Goal: Task Accomplishment & Management: Complete application form

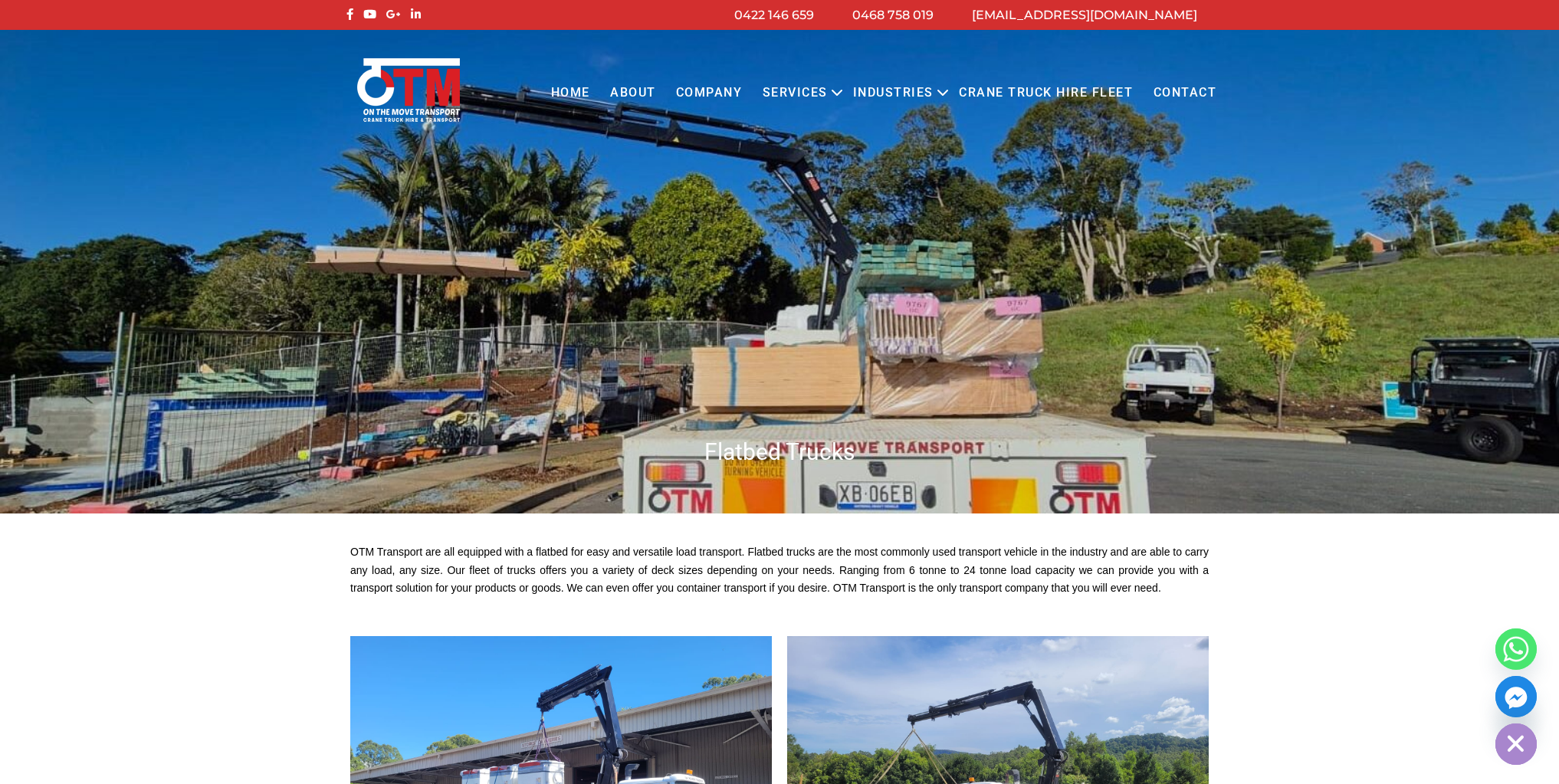
click at [801, 92] on link "Services" at bounding box center [795, 92] width 85 height 42
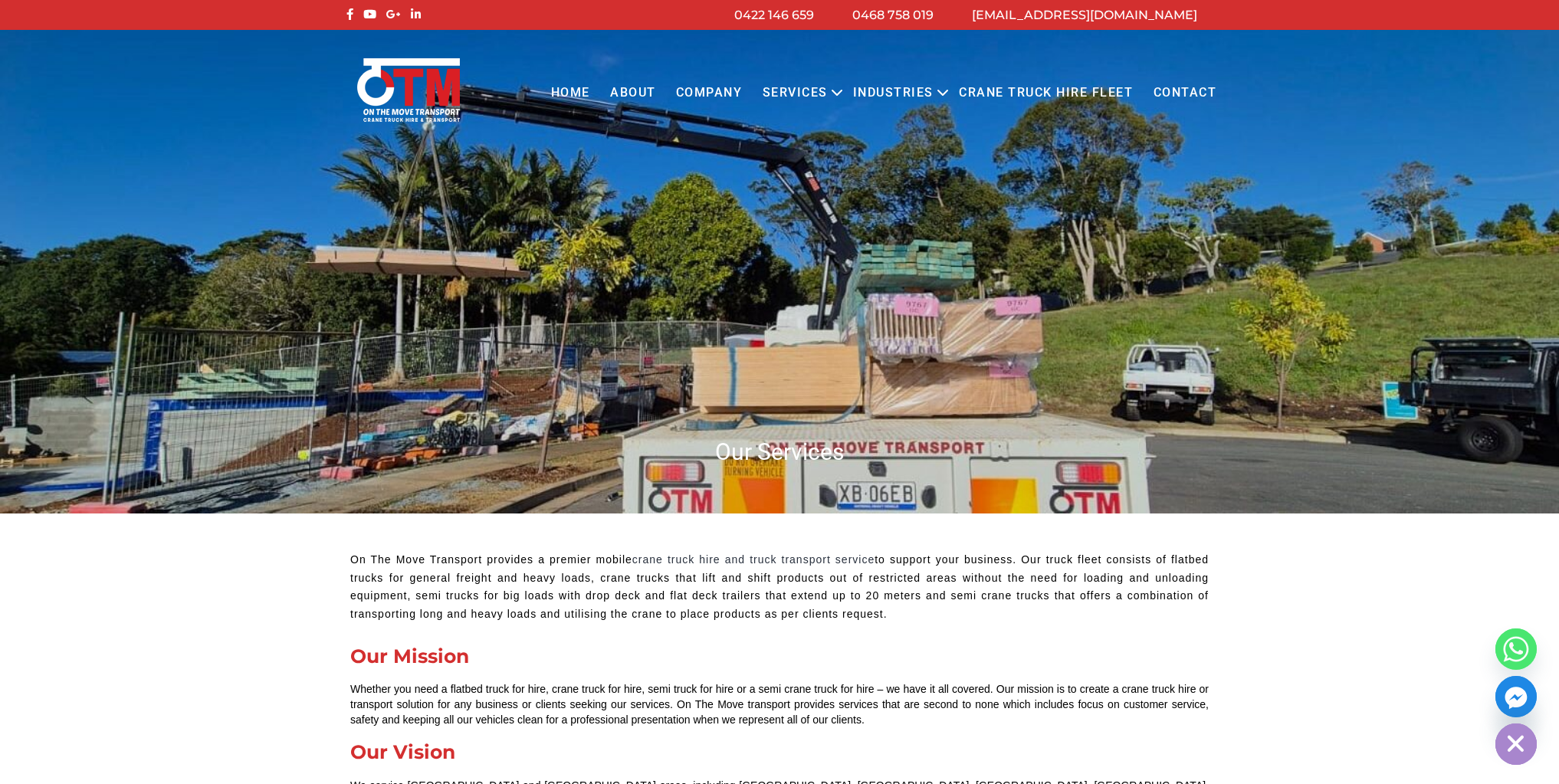
click at [833, 94] on icon "Primary menu" at bounding box center [837, 93] width 9 height 5
click at [620, 95] on link "About" at bounding box center [633, 92] width 66 height 42
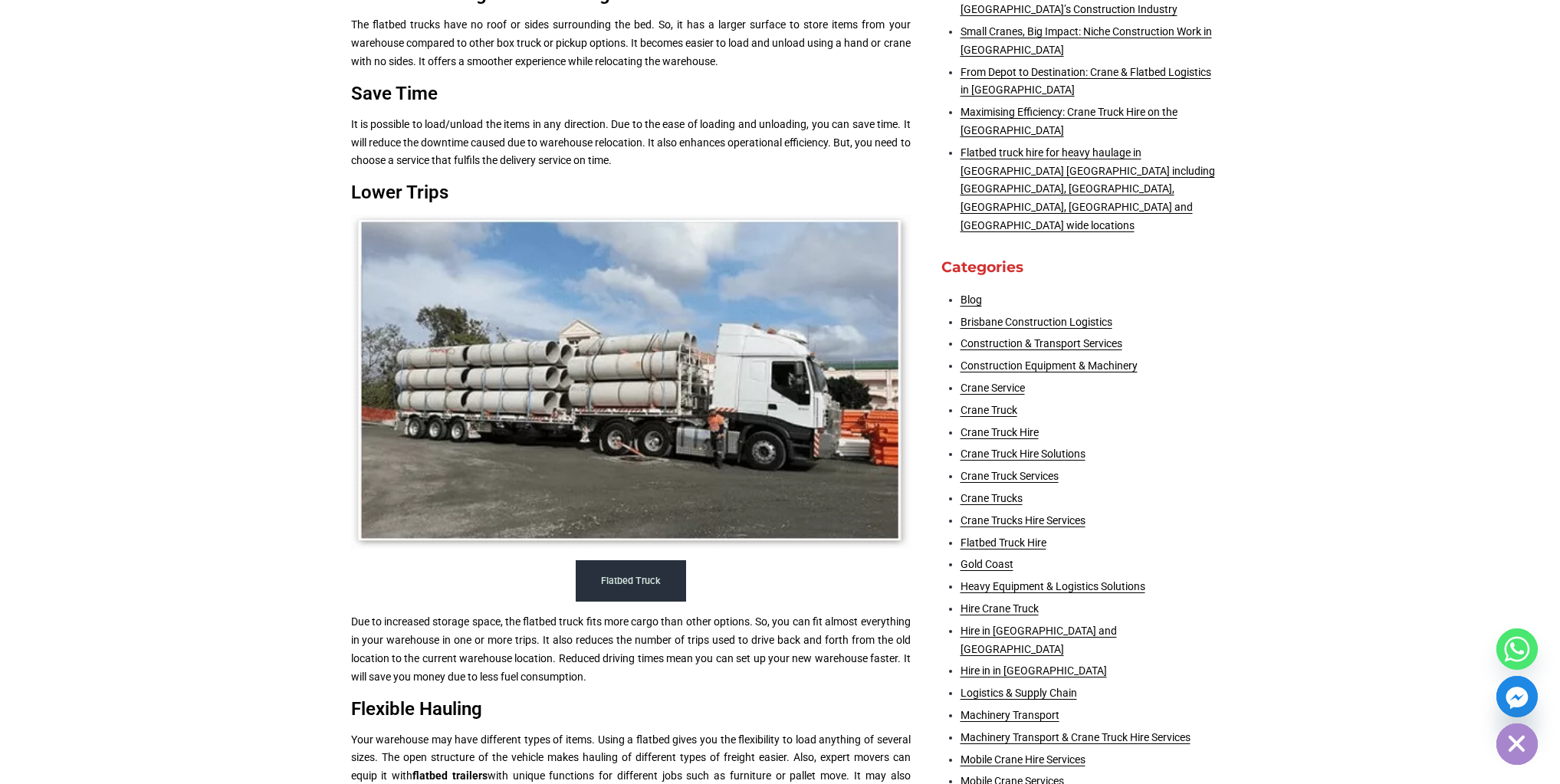
scroll to position [685, 0]
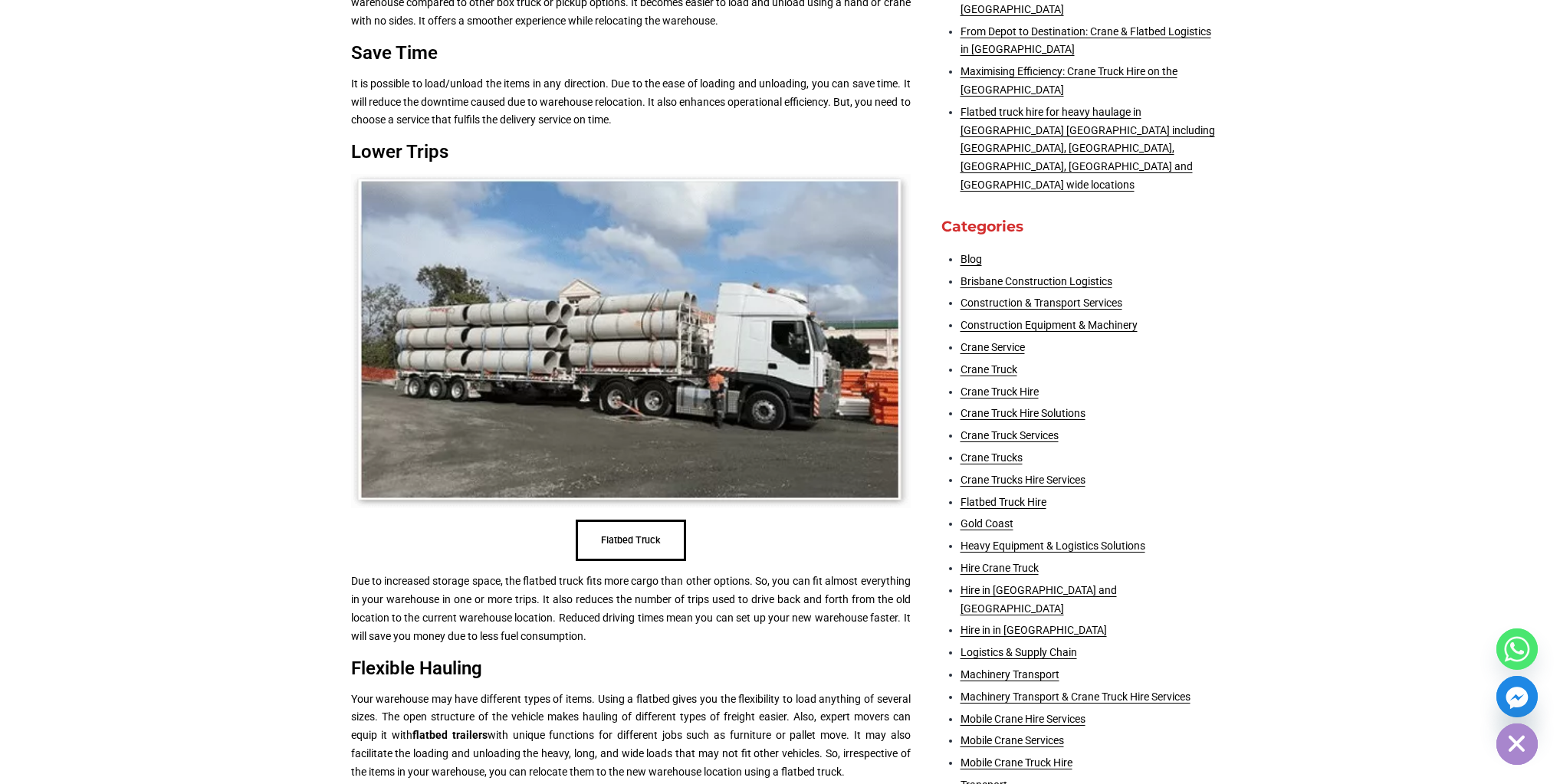
click at [650, 562] on button "Flatbed Truck" at bounding box center [631, 540] width 110 height 42
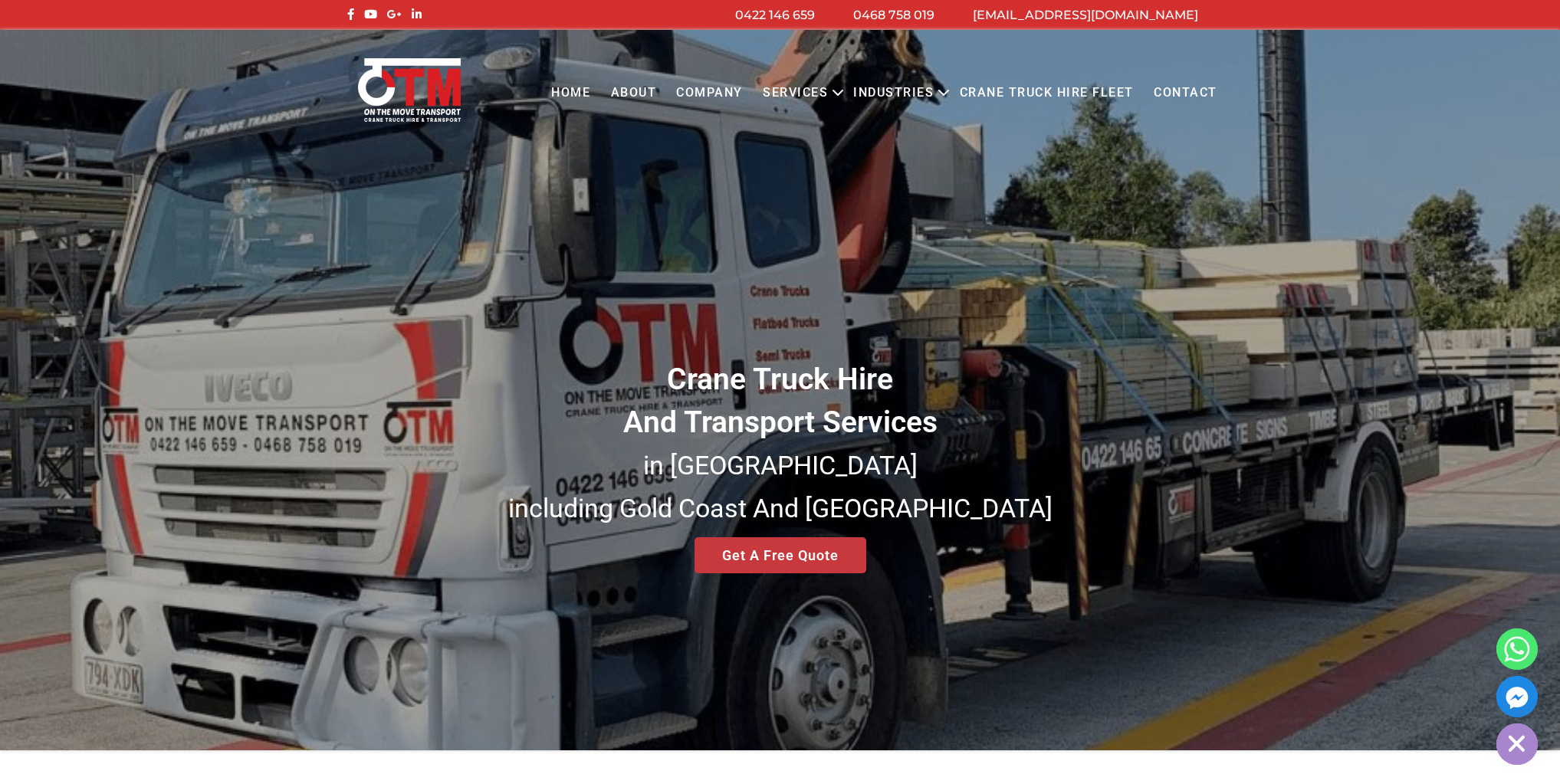
click at [785, 567] on div "Crane Truck Hire And Transport Services in South East Queensland including Gold…" at bounding box center [780, 390] width 1560 height 721
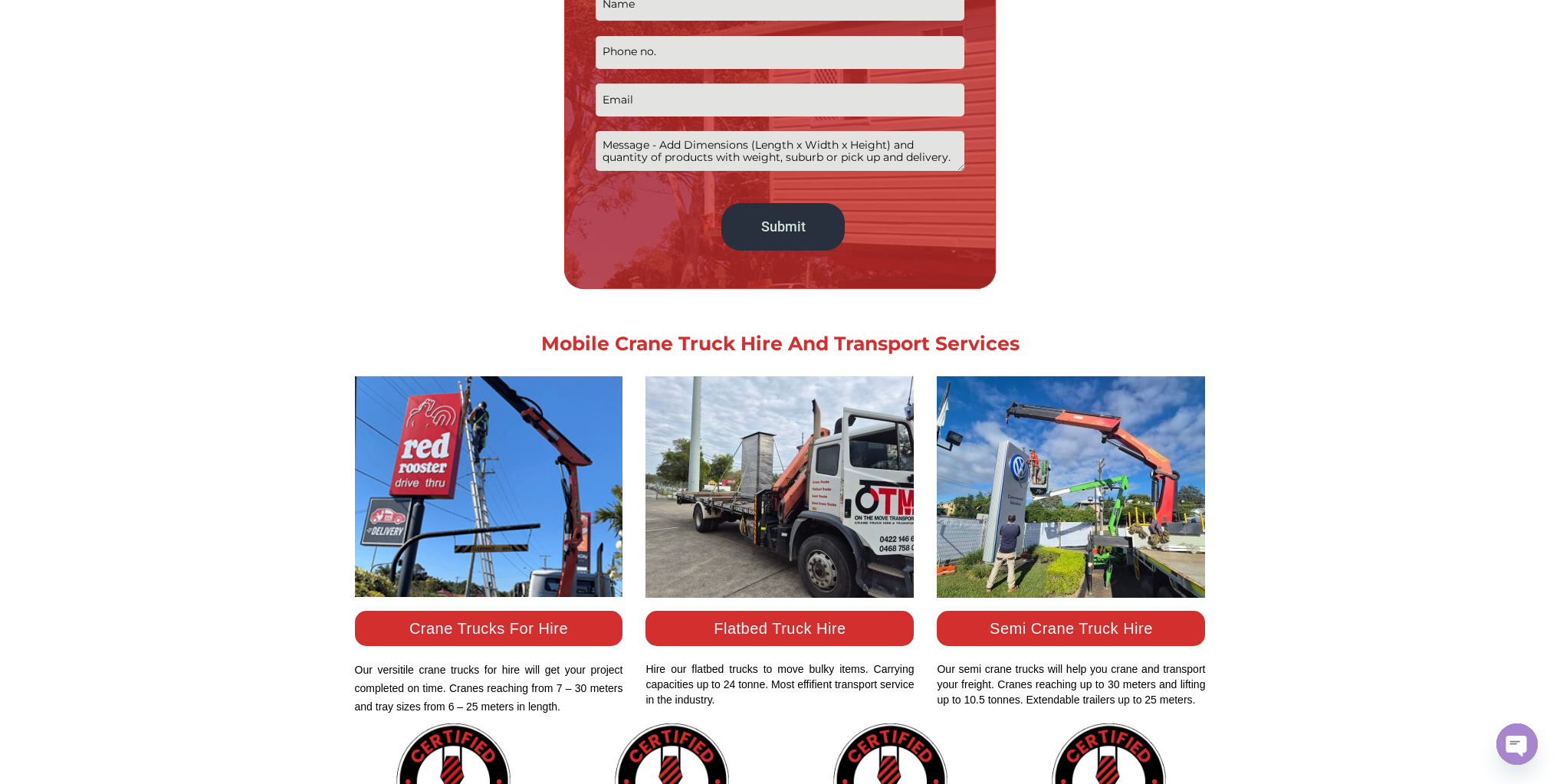
scroll to position [1162, 0]
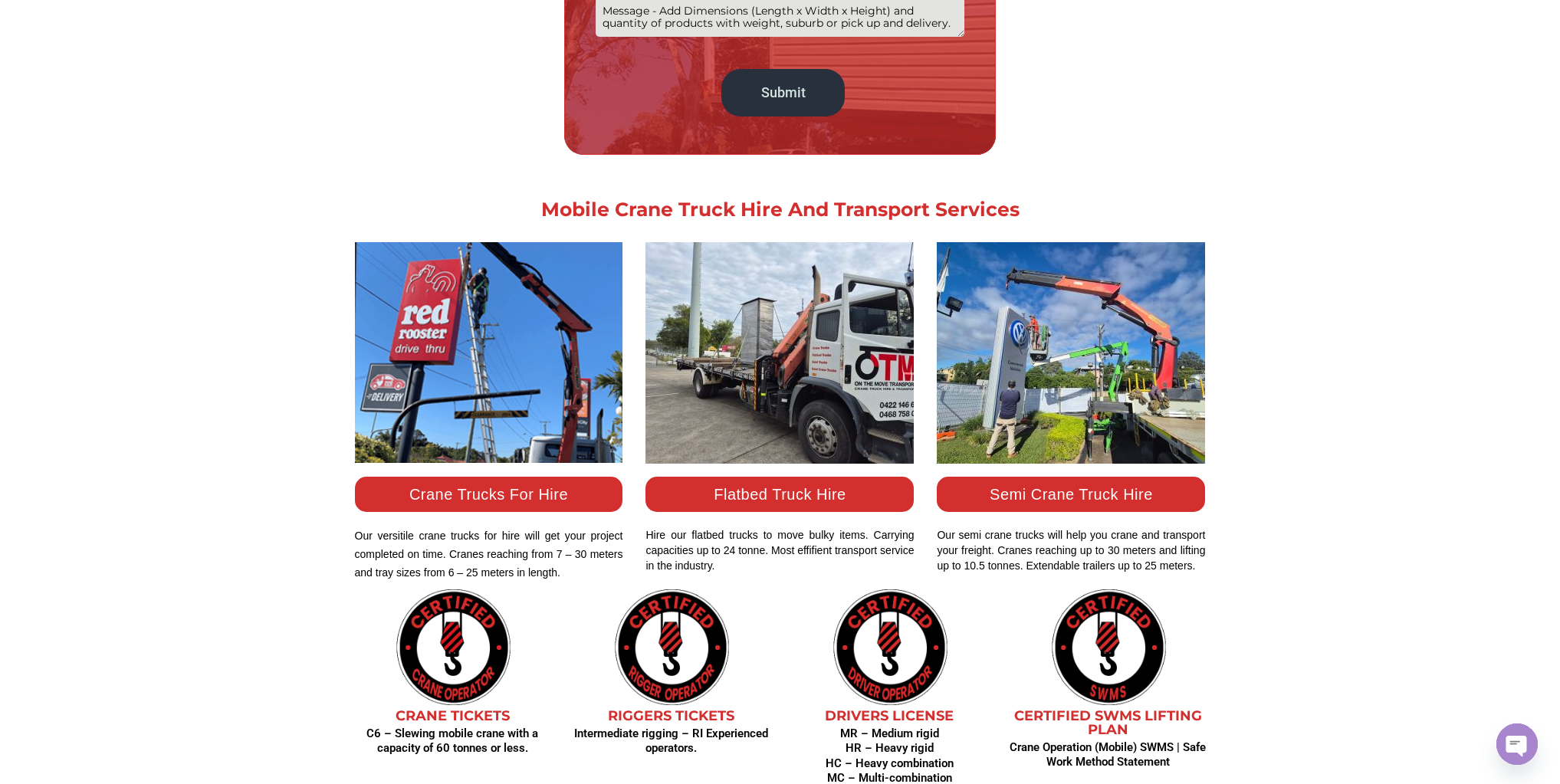
click at [785, 492] on link "Flatbed Truck Hire" at bounding box center [779, 494] width 132 height 16
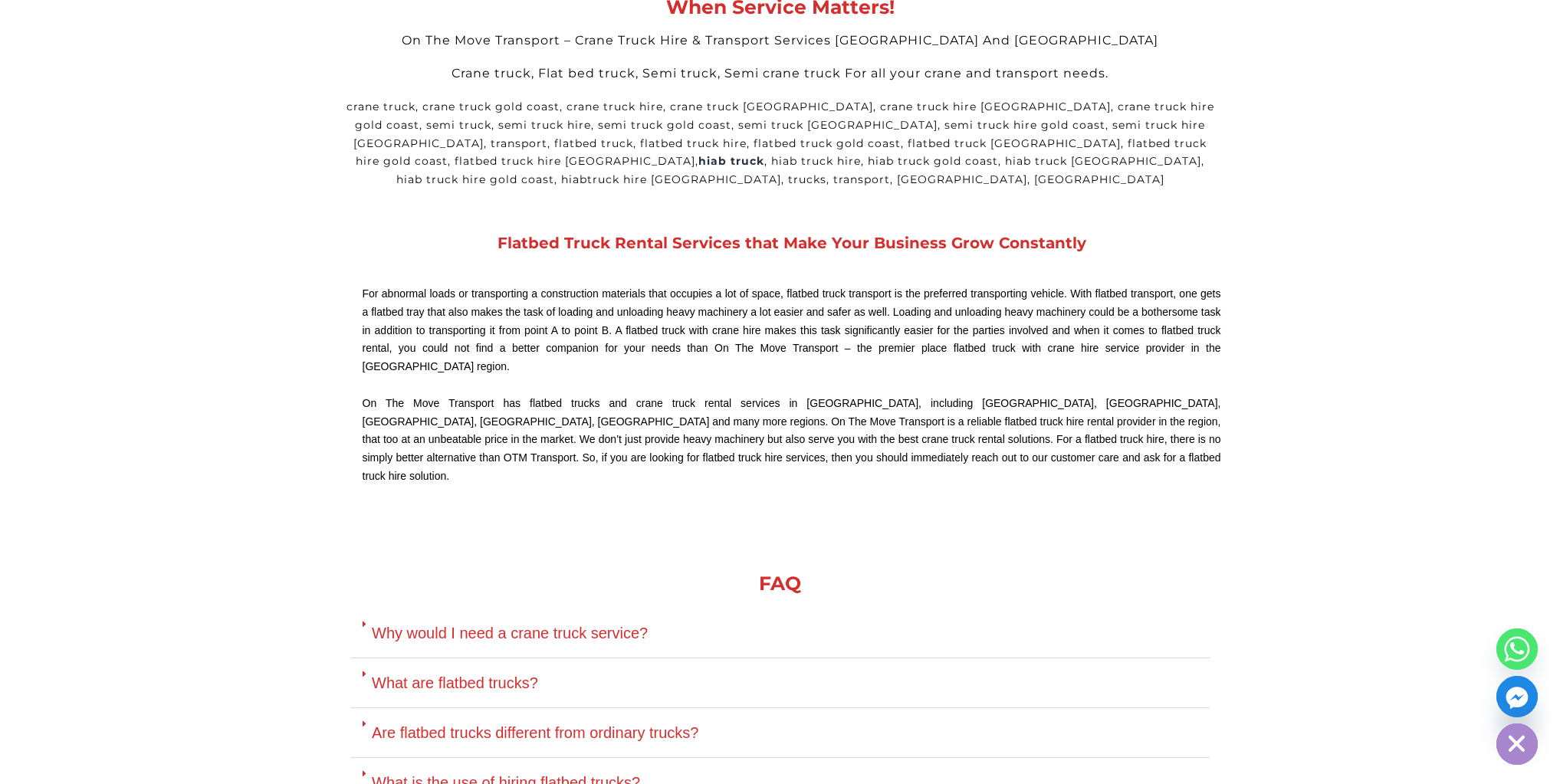
scroll to position [2936, 0]
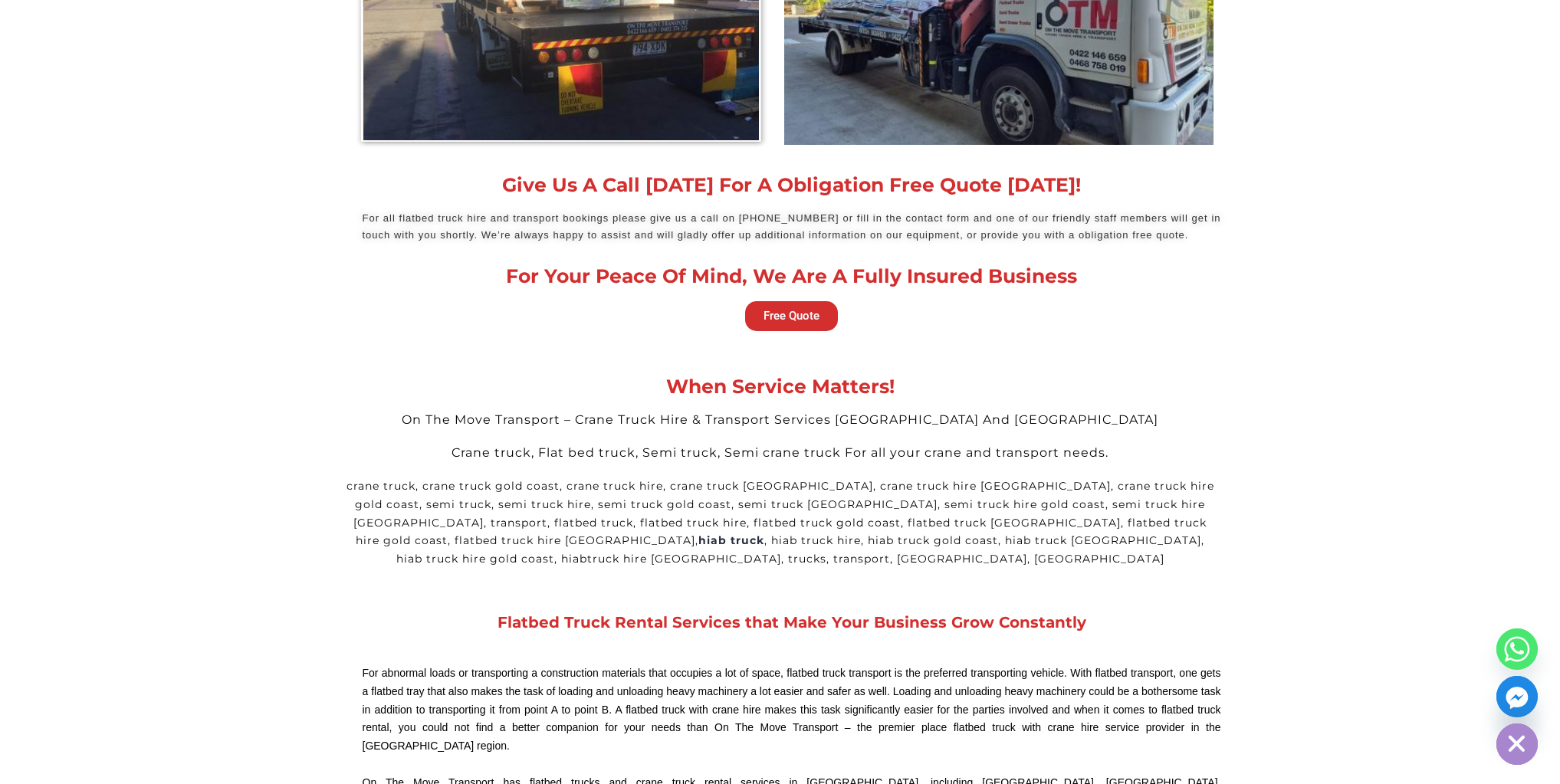
click at [811, 310] on span "Free Quote" at bounding box center [792, 316] width 56 height 12
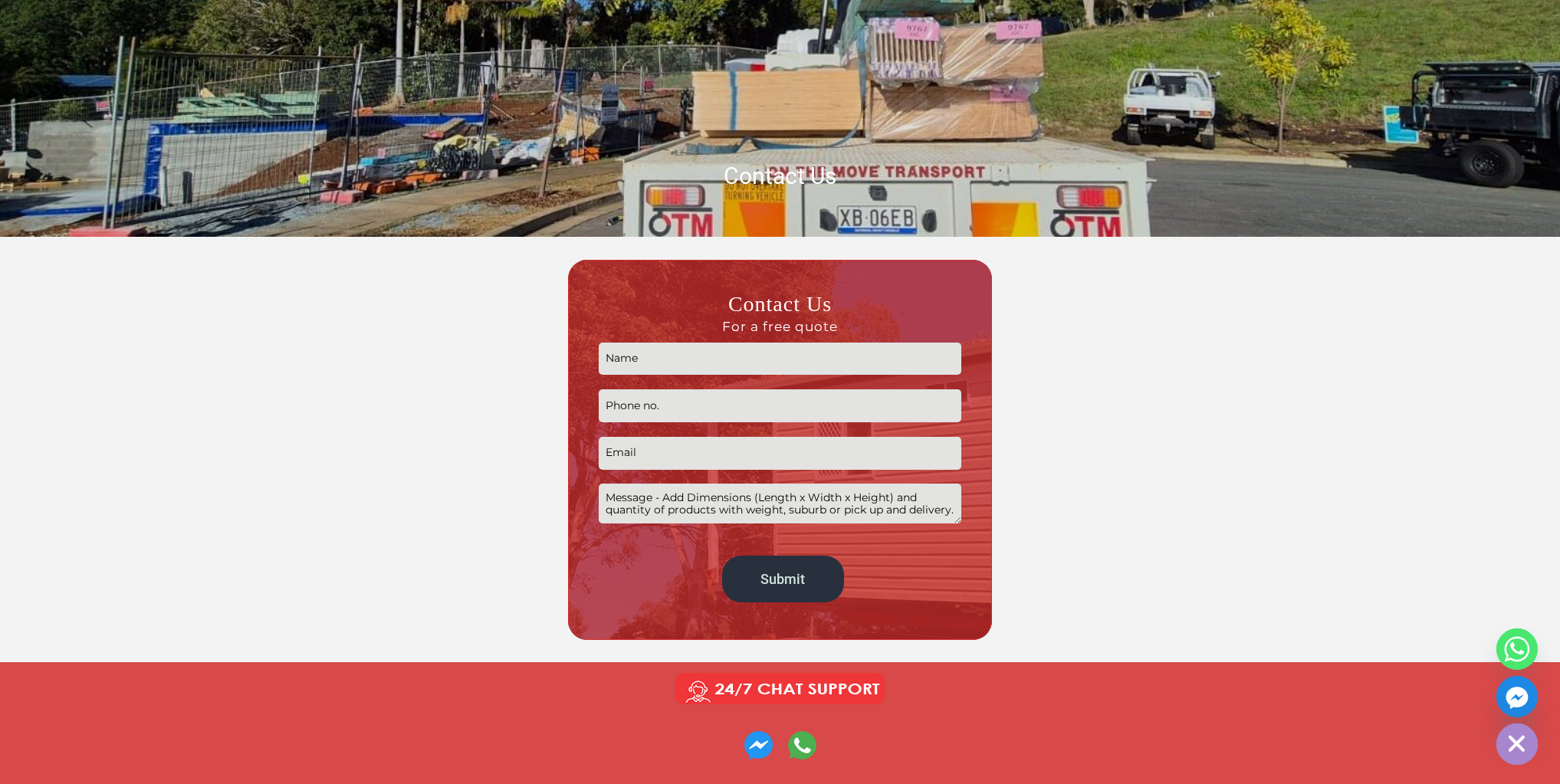
scroll to position [284, 0]
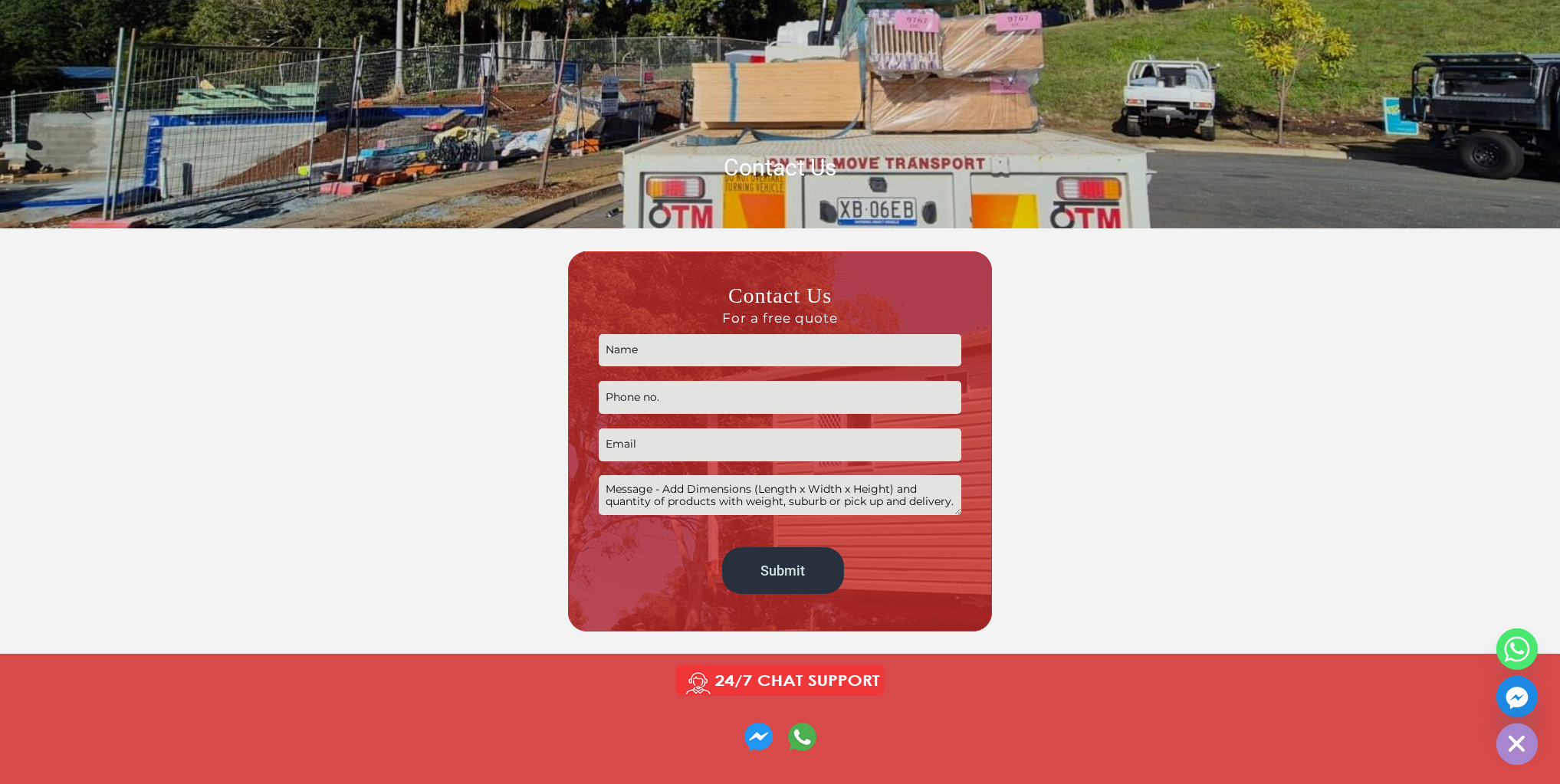
click at [744, 348] on input "Contact form" at bounding box center [780, 351] width 362 height 33
type input "Robert Neill"
type input "0425712808"
type input "brisbane@camerich.com.au"
click at [788, 504] on textarea "Contact form" at bounding box center [780, 494] width 362 height 39
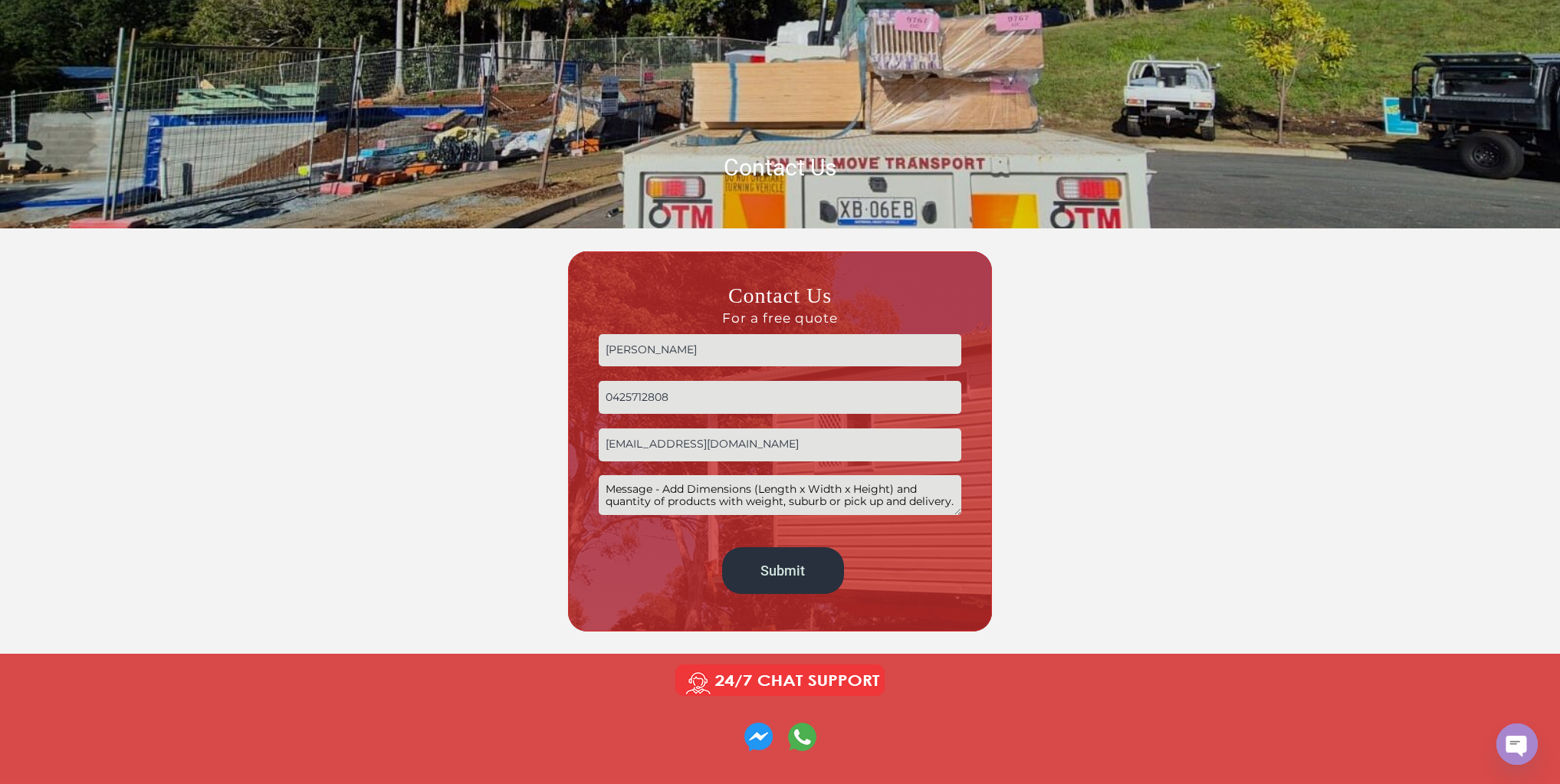
click at [877, 503] on textarea "Contact form" at bounding box center [780, 494] width 362 height 39
click at [731, 490] on textarea "Morning gents. I calle dthis morning regarding wall panel transport from" at bounding box center [780, 494] width 362 height 39
click at [676, 502] on textarea "Morning gents. I called this morning regarding wall panel transport from" at bounding box center [780, 494] width 362 height 39
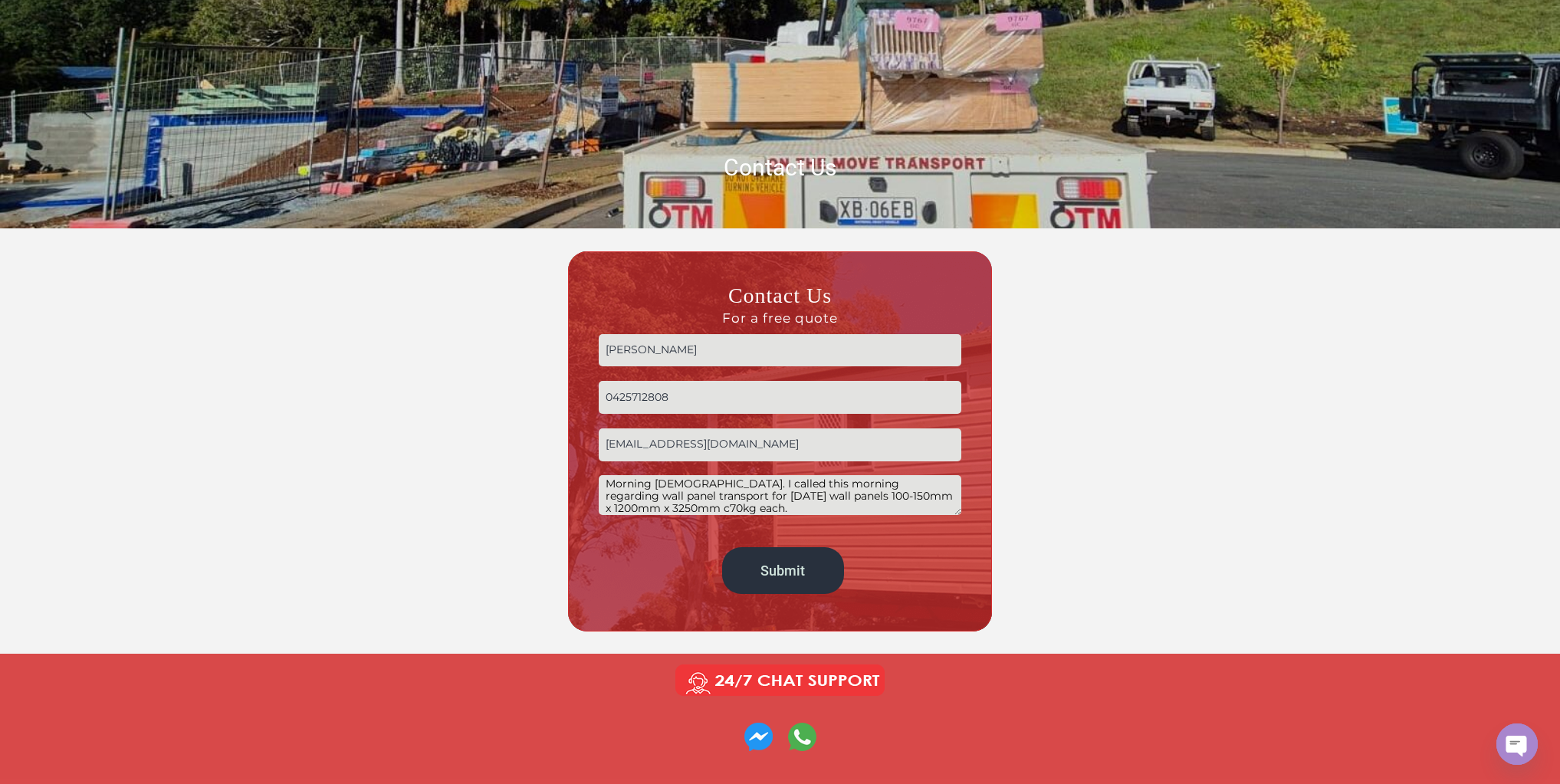
click at [873, 506] on textarea "Morning gents. I called this morning regarding wall panel transport for THURSDA…" at bounding box center [780, 494] width 362 height 39
click at [939, 510] on textarea "Morning gents. I called this morning regarding wall panel transport for THURSDA…" at bounding box center [780, 494] width 362 height 39
click at [810, 500] on textarea "Morning gents. I called this morning regarding wall panel transport for THURSDA…" at bounding box center [780, 494] width 362 height 39
click at [605, 510] on textarea "Morning gents. I called this morning regarding wall panel transport for THURSDA…" at bounding box center [780, 494] width 362 height 39
click at [941, 510] on textarea "Morning gents. I called this morning regarding wall panel transport for THURSDA…" at bounding box center [780, 494] width 362 height 39
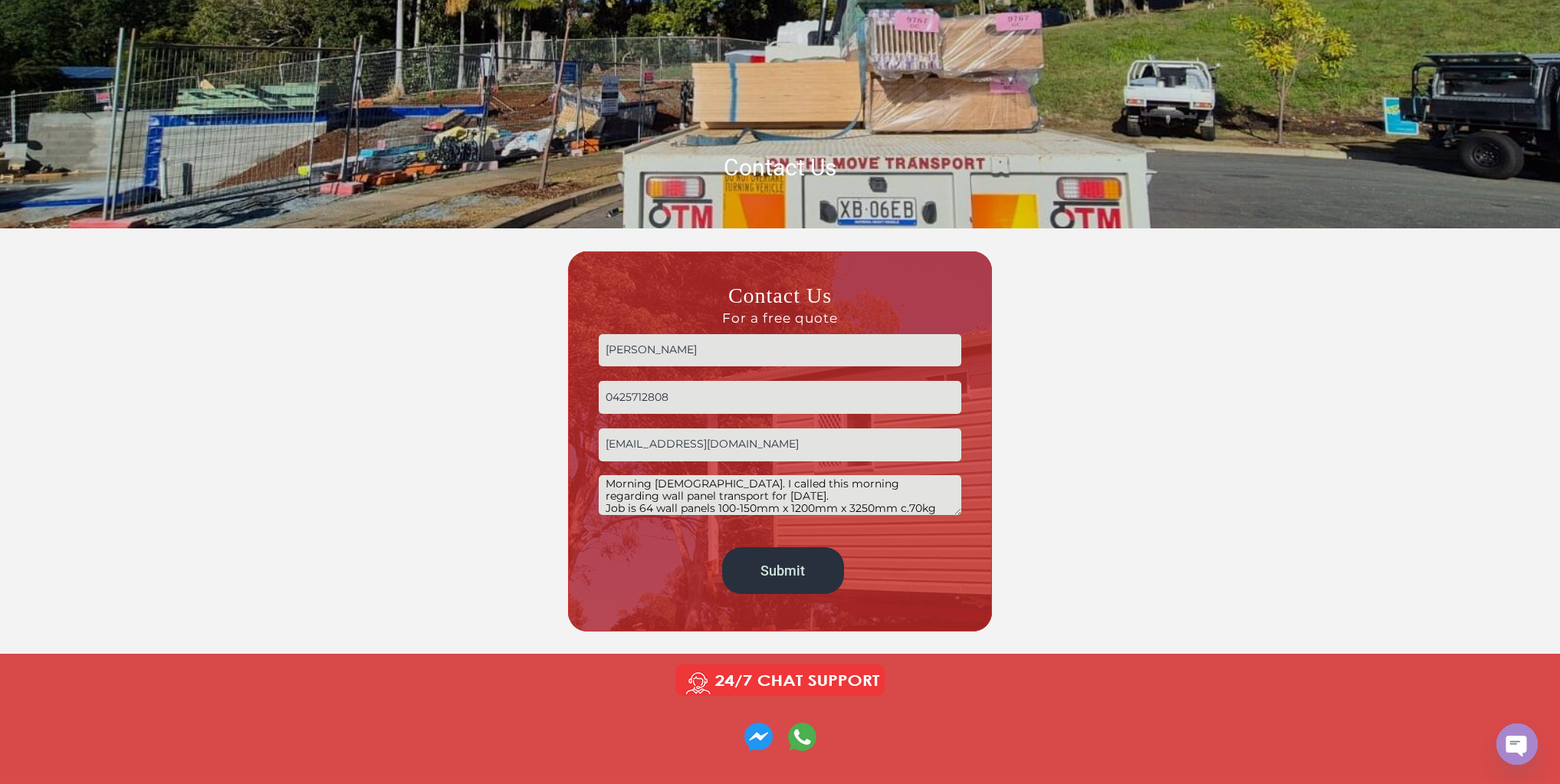
scroll to position [17, 0]
click at [615, 510] on textarea "Morning gents. I called this morning regarding wall panel transport for THURSDA…" at bounding box center [780, 494] width 362 height 39
click at [901, 497] on textarea "Morning gents. I called this morning regarding wall panel transport for THURSDA…" at bounding box center [780, 494] width 362 height 39
click at [936, 497] on textarea "Morning gents. I called this morning regarding wall panel transport for THURSDA…" at bounding box center [780, 494] width 362 height 39
drag, startPoint x: 633, startPoint y: 510, endPoint x: 903, endPoint y: 493, distance: 270.5
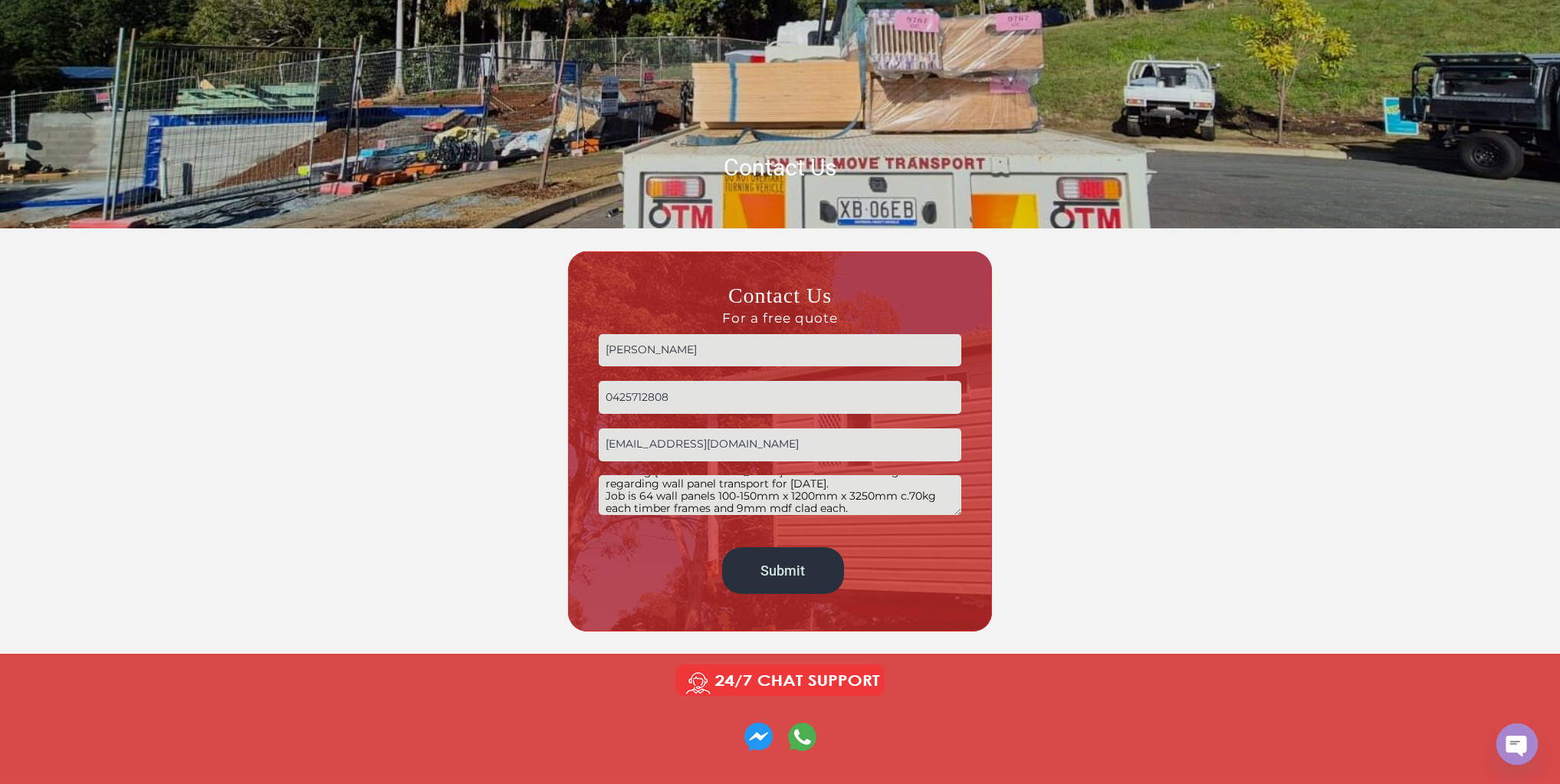
click at [903, 493] on textarea "Morning gents. I called this morning regarding wall panel transport for THURSDA…" at bounding box center [780, 494] width 362 height 39
click at [716, 495] on textarea "Morning gents. I called this morning regarding wall panel transport for THURSDA…" at bounding box center [780, 494] width 362 height 39
click at [642, 511] on textarea "Morning gents. I called this morning regarding wall panel transport for THURSDA…" at bounding box center [780, 494] width 362 height 39
click at [655, 511] on textarea "Morning gents. I called this morning regarding wall panel transport for THURSDA…" at bounding box center [780, 494] width 362 height 39
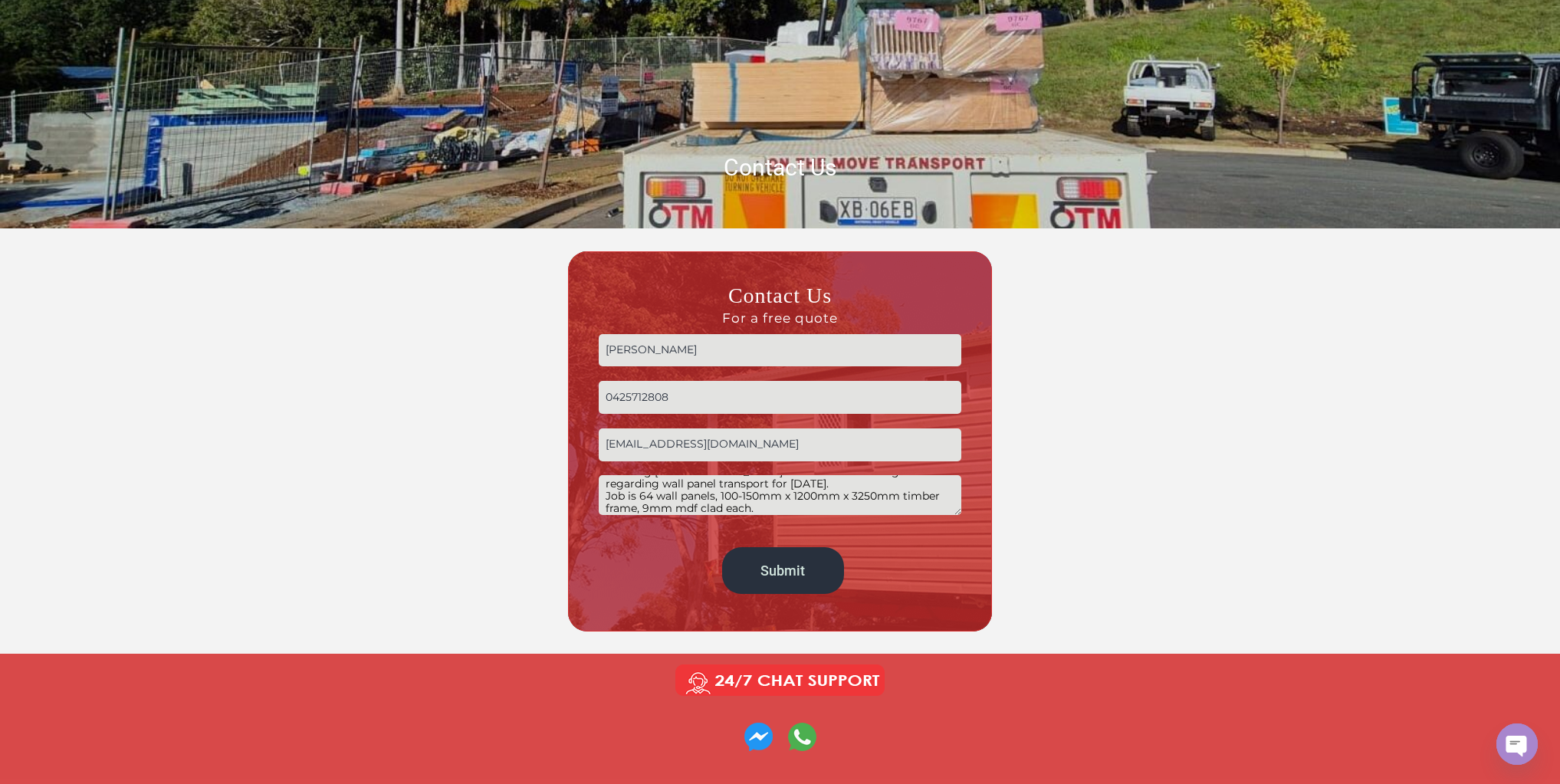
click at [743, 511] on textarea "Morning gents. I called this morning regarding wall panel transport for THURSDA…" at bounding box center [780, 494] width 362 height 39
click at [766, 510] on textarea "Morning gents. I called this morning regarding wall panel transport for THURSDA…" at bounding box center [780, 494] width 362 height 39
paste textarea "c.70kg each"
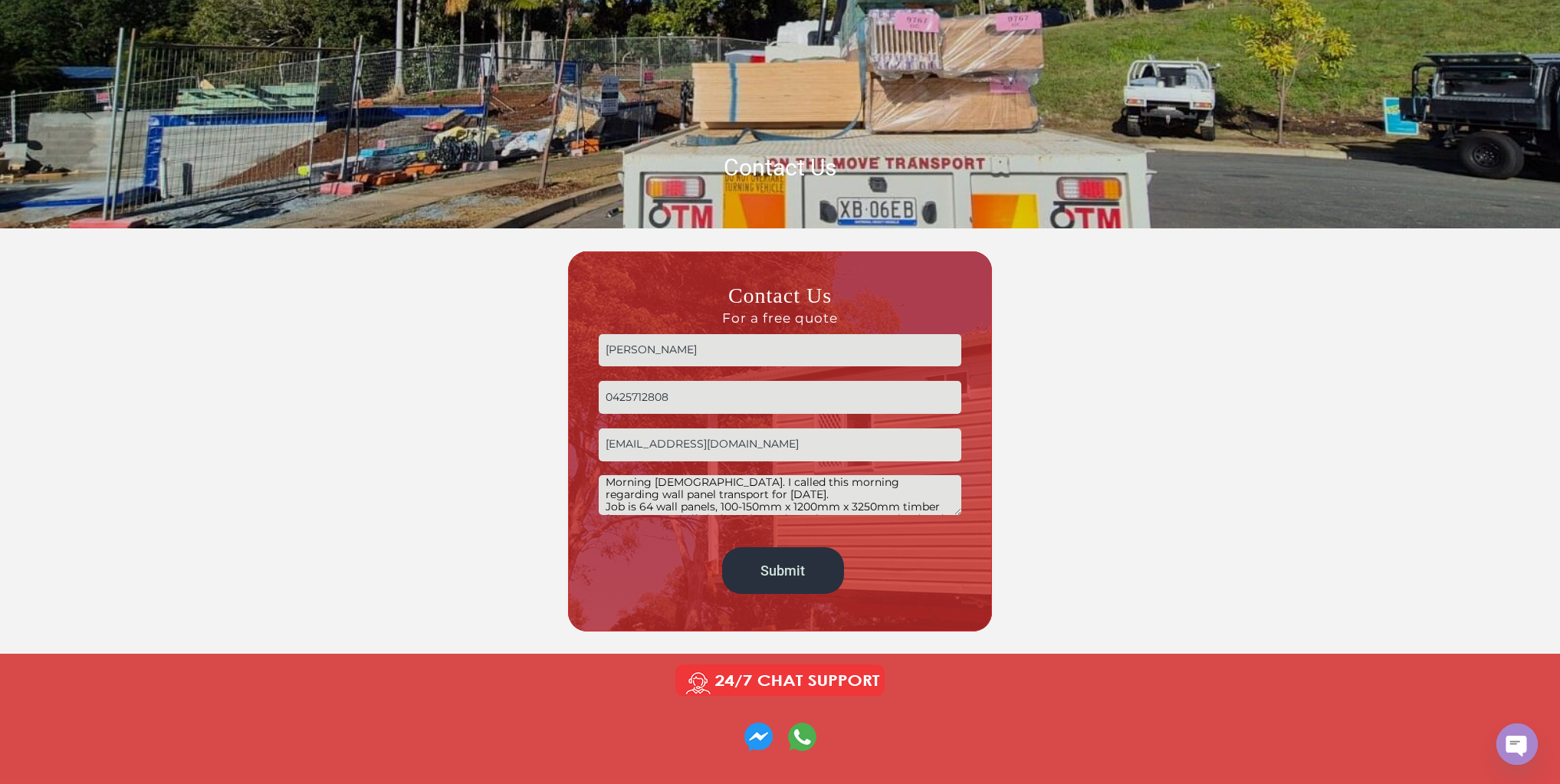
click at [821, 495] on textarea "Morning gents. I called this morning regarding wall panel transport for THURSDA…" at bounding box center [780, 494] width 362 height 39
click at [810, 494] on textarea "Morning gents. I called this morning regarding wall panel transport for THURSDA…" at bounding box center [780, 494] width 362 height 39
click at [675, 484] on textarea "Morning gents. I called this morning regarding wall panel transport for THURSDA…" at bounding box center [780, 494] width 362 height 39
click at [712, 480] on textarea "Morning gents. I called this morning regarding wall panel transport for THURSDA…" at bounding box center [780, 494] width 362 height 39
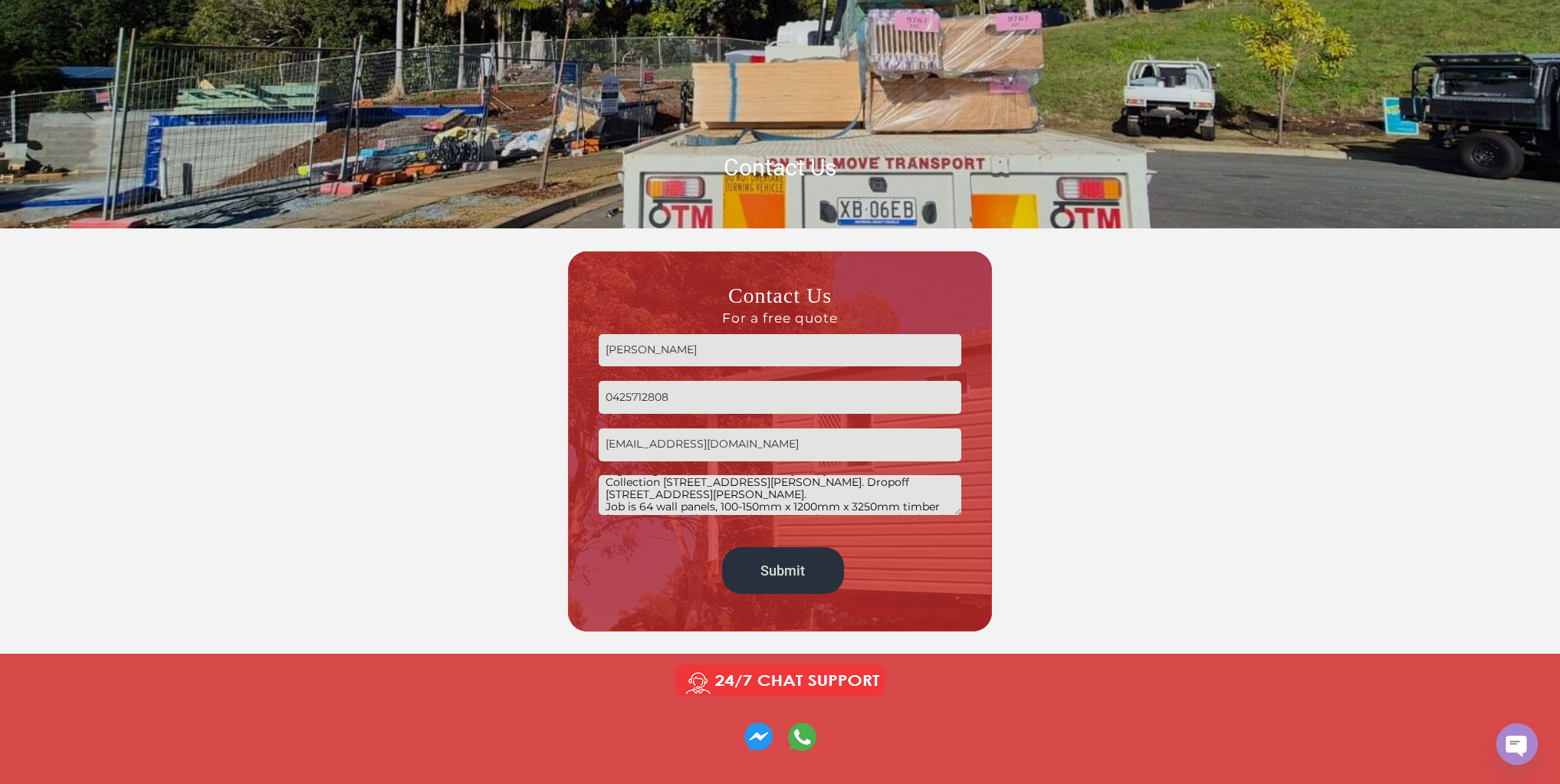
click at [781, 482] on textarea "Morning gents. I called this morning regarding wall panel transport for THURSDA…" at bounding box center [780, 494] width 362 height 39
click at [857, 480] on textarea "Morning gents. I called this morning regarding wall panel transport for THURSDA…" at bounding box center [780, 494] width 362 height 39
click at [764, 494] on textarea "Morning gents. I called this morning regarding wall panel transport for THURSDA…" at bounding box center [780, 494] width 362 height 39
click at [721, 507] on textarea "Morning gents. I called this morning regarding wall panel transport for THURSDA…" at bounding box center [780, 494] width 362 height 39
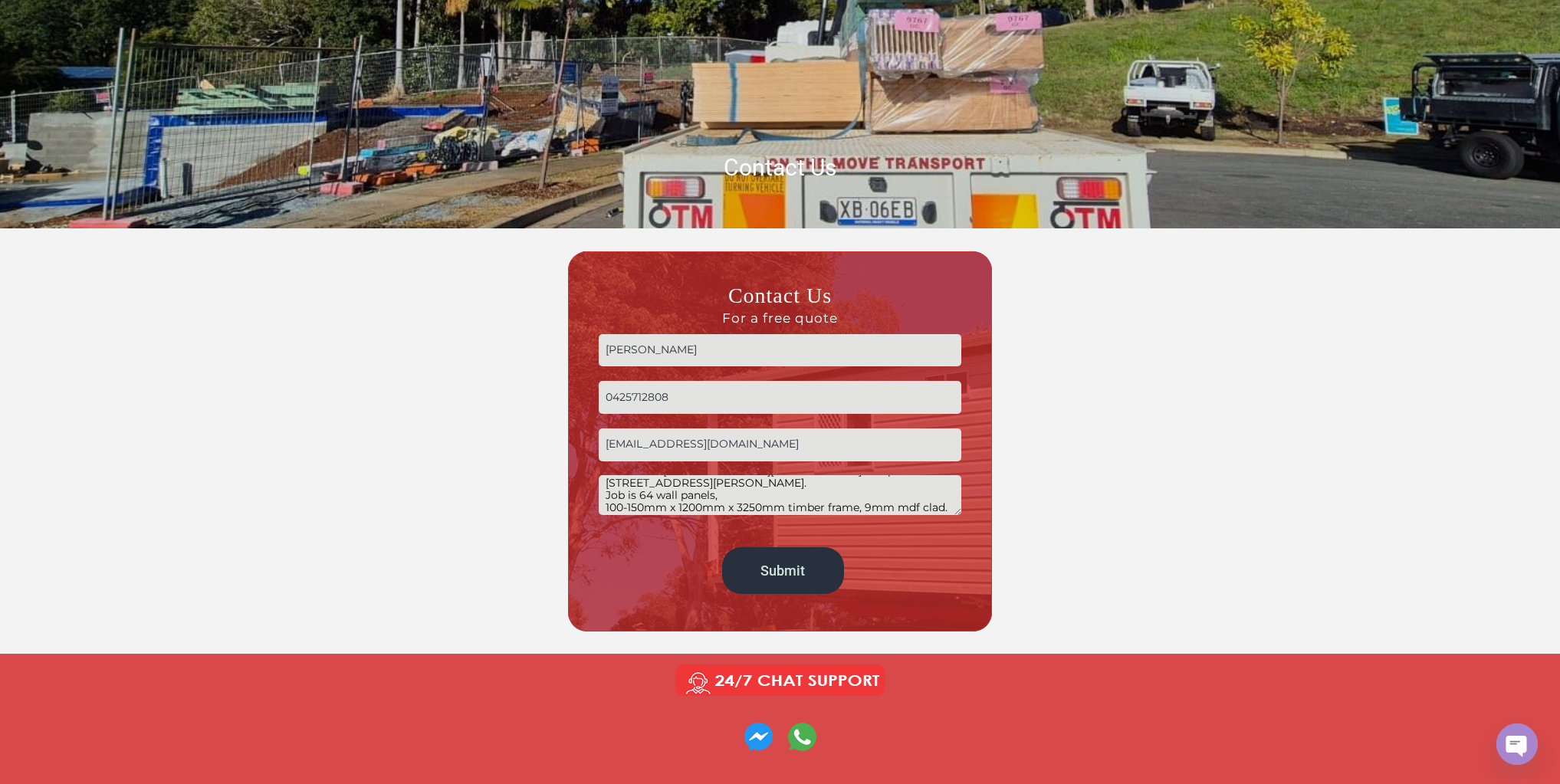
click at [642, 497] on textarea "Morning gents. I called this morning regarding wall panel transport for THURSDA…" at bounding box center [780, 494] width 362 height 39
click at [783, 491] on textarea "Morning gents. I called this morning regarding wall panel transport for THURSDA…" at bounding box center [780, 494] width 362 height 39
click at [766, 502] on textarea "Morning gents. I called this morning regarding wall panel transport for THURSDA…" at bounding box center [780, 494] width 362 height 39
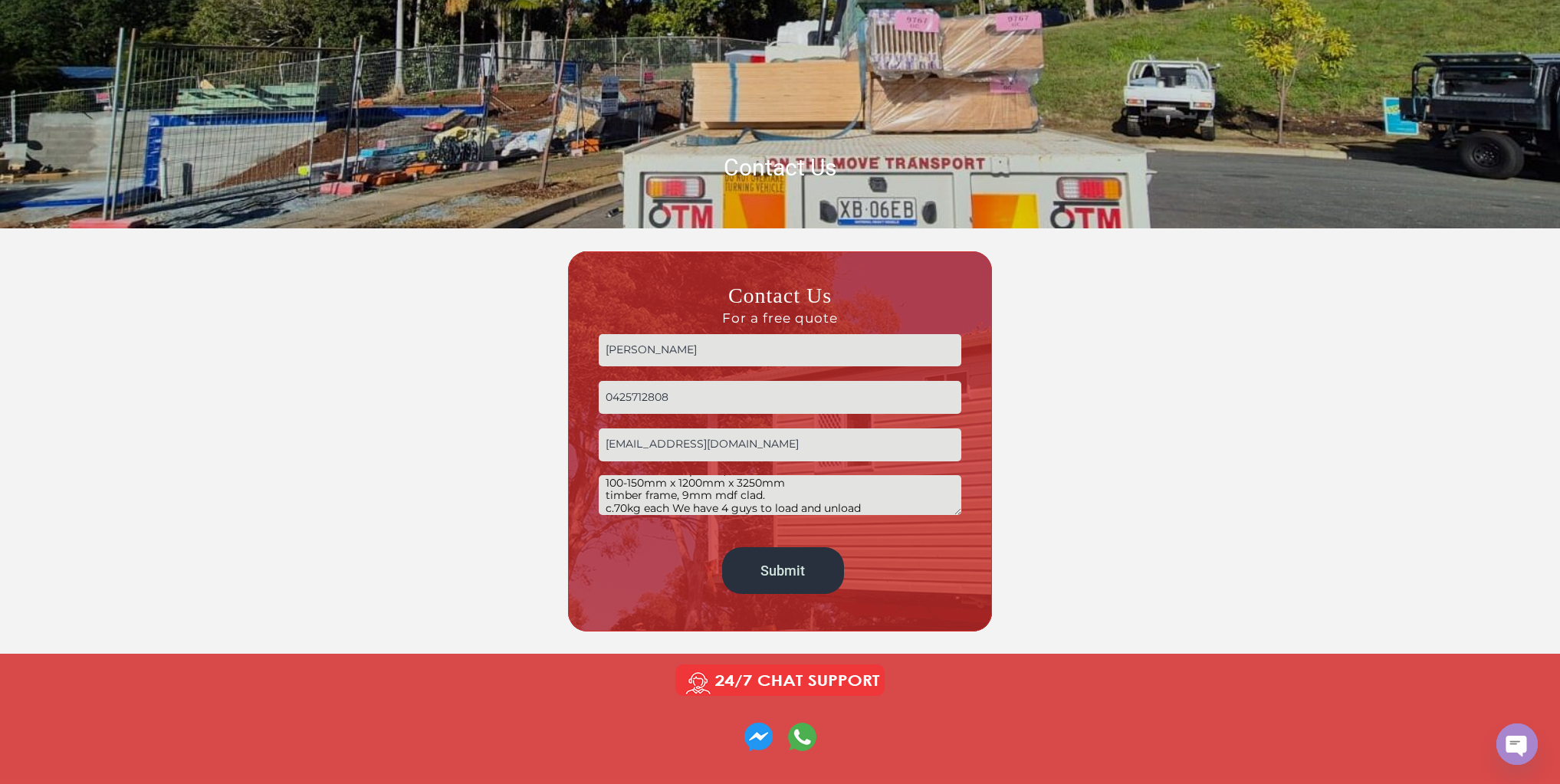
click at [675, 509] on textarea "Morning gents. I called this morning regarding wall panel transport for THURSDA…" at bounding box center [780, 494] width 362 height 39
click at [806, 502] on textarea "Morning gents. I called this morning regarding wall panel transport for THURSDA…" at bounding box center [780, 494] width 362 height 39
click at [883, 501] on textarea "Morning gents. I called this morning regarding wall panel transport for THURSDA…" at bounding box center [780, 494] width 362 height 39
click at [953, 502] on textarea "Morning gents. I called this morning regarding wall panel transport for THURSDA…" at bounding box center [780, 494] width 362 height 39
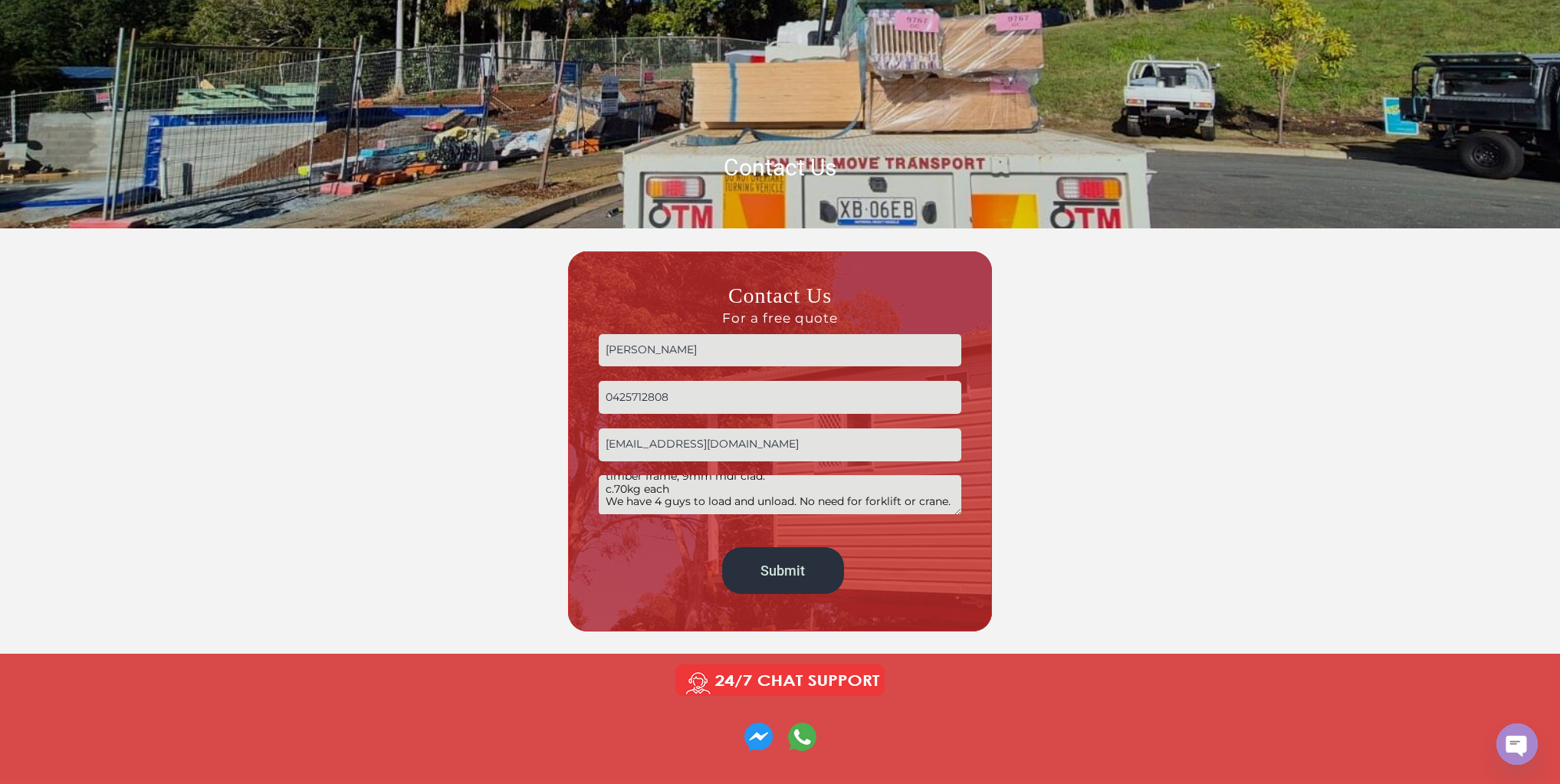
scroll to position [92, 0]
type textarea "Morning gents. I called this morning regarding wall panel transport for THURSDA…"
click at [805, 576] on input "Submit" at bounding box center [783, 570] width 122 height 47
